Goal: Task Accomplishment & Management: Use online tool/utility

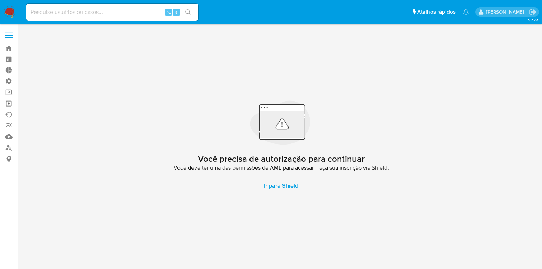
click at [7, 102] on link "Operações em massa" at bounding box center [42, 103] width 85 height 11
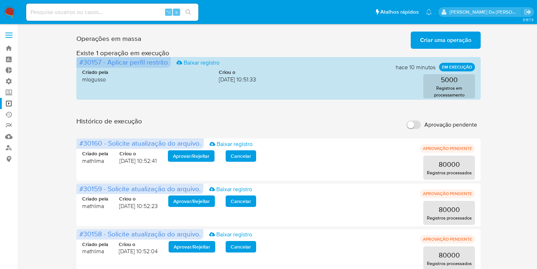
click at [424, 126] on span "Aprovação pendente" at bounding box center [450, 124] width 53 height 7
click at [420, 126] on input "Aprovação pendente" at bounding box center [413, 124] width 14 height 9
checkbox input "true"
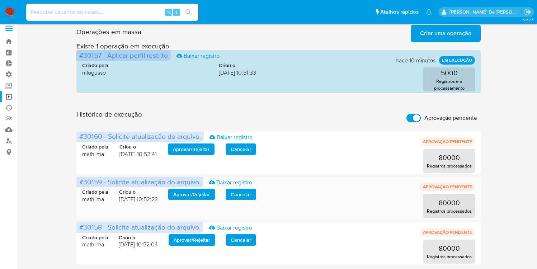
scroll to position [7, 0]
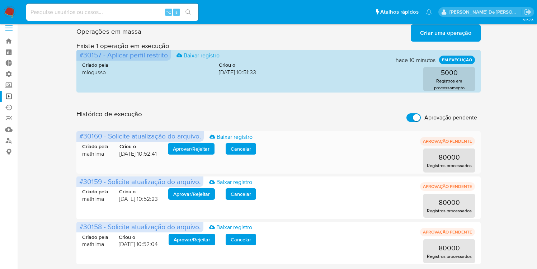
click at [196, 153] on span "Aprovar / Rejeitar" at bounding box center [191, 149] width 37 height 10
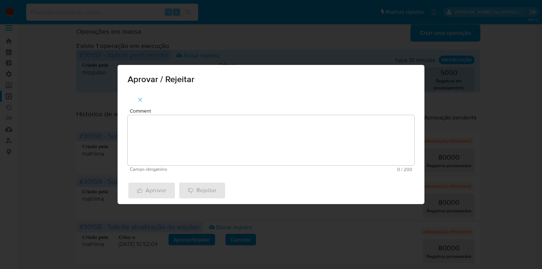
click at [192, 142] on textarea "Comment" at bounding box center [271, 140] width 287 height 50
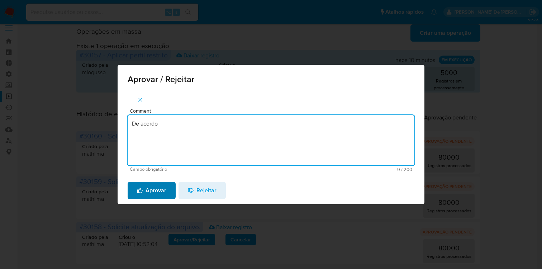
type textarea "De acordo"
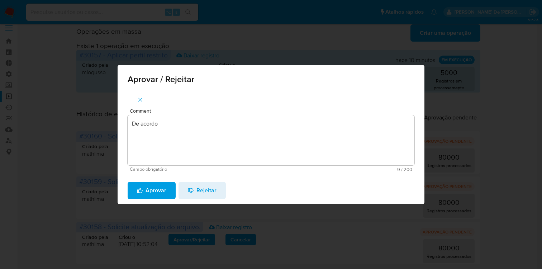
click at [157, 191] on span "Aprovar" at bounding box center [151, 190] width 29 height 16
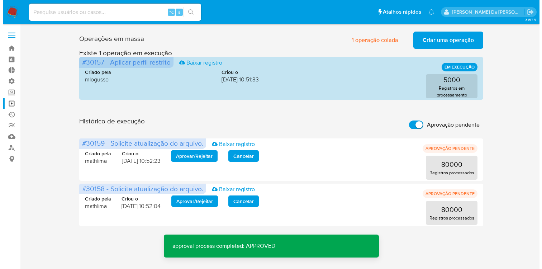
scroll to position [0, 0]
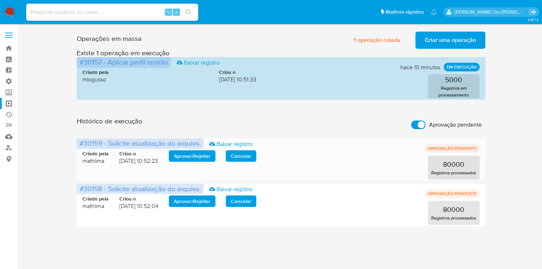
click at [201, 153] on span "Aprovar / Rejeitar" at bounding box center [192, 156] width 37 height 10
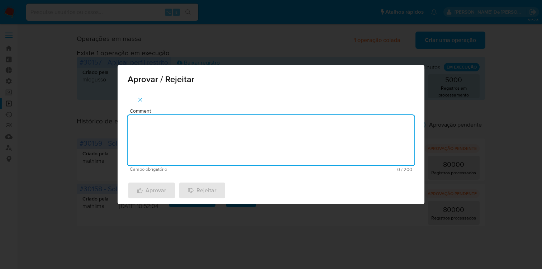
click at [202, 147] on textarea "Comment" at bounding box center [271, 140] width 287 height 50
type textarea "De acordo"
click at [159, 189] on span "Aprovar" at bounding box center [151, 190] width 29 height 16
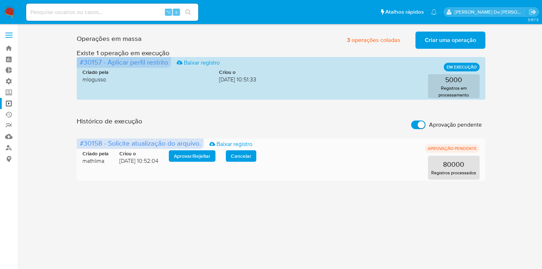
click at [208, 153] on span "Aprovar / Rejeitar" at bounding box center [192, 156] width 37 height 10
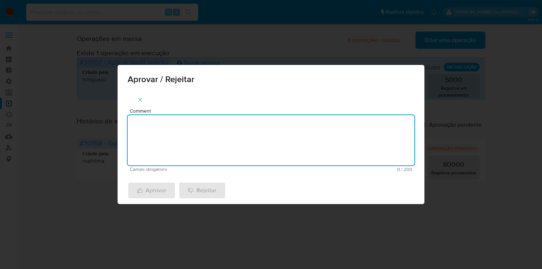
click at [185, 141] on textarea "Comment" at bounding box center [271, 140] width 287 height 50
type textarea "De acordo"
click at [153, 192] on span "Aprovar" at bounding box center [151, 190] width 29 height 16
